Goal: Check status: Check status

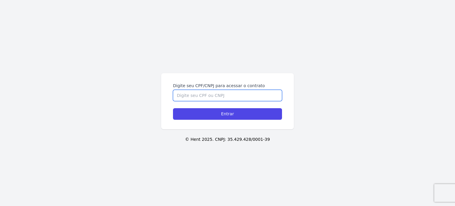
click at [209, 96] on input "Digite seu CPF/CNPJ para acessar o contrato" at bounding box center [227, 95] width 109 height 11
type input "47925163828"
click at [173, 108] on input "Entrar" at bounding box center [227, 114] width 109 height 12
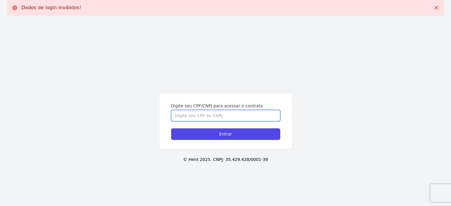
click at [208, 113] on input "Digite seu CPF/CNPJ para acessar o contrato" at bounding box center [225, 115] width 109 height 11
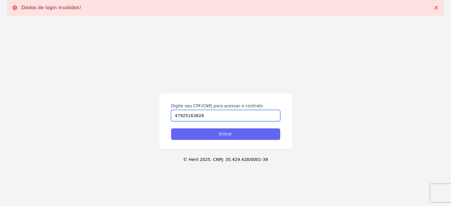
type input "47925163828"
click at [223, 131] on input "Entrar" at bounding box center [225, 134] width 109 height 12
